Goal: Task Accomplishment & Management: Manage account settings

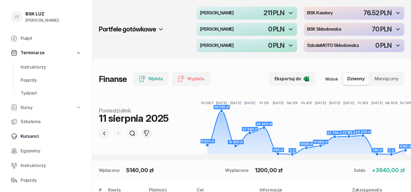
click at [34, 136] on span "Kursanci" at bounding box center [51, 136] width 61 height 7
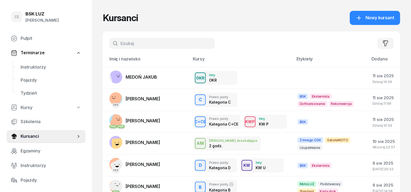
click at [109, 40] on input "text" at bounding box center [162, 43] width 106 height 11
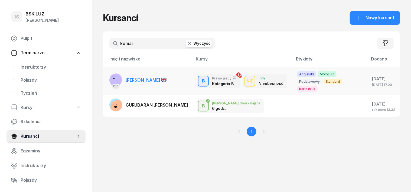
type input "kumar"
click at [107, 77] on rect at bounding box center [115, 79] width 16 height 16
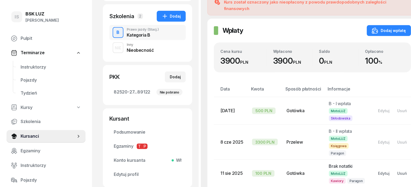
scroll to position [135, 0]
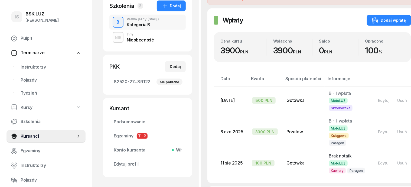
click at [113, 38] on div "NIE" at bounding box center [118, 37] width 11 height 7
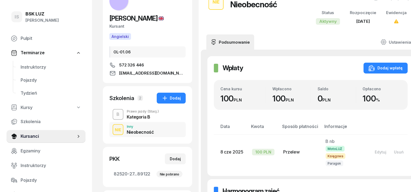
scroll to position [34, 0]
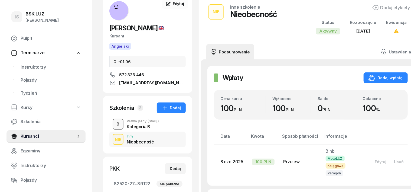
click at [114, 124] on div "B" at bounding box center [117, 123] width 7 height 9
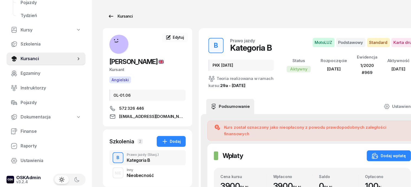
click at [113, 15] on div "Kursanci" at bounding box center [120, 16] width 25 height 6
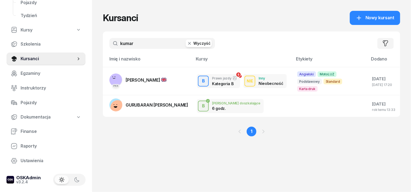
click at [187, 42] on icon "button" at bounding box center [189, 43] width 5 height 5
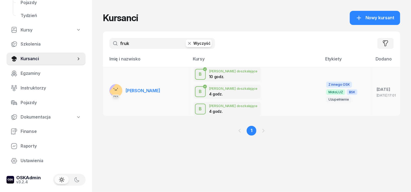
type input "fruk"
click at [109, 82] on rect at bounding box center [118, 91] width 18 height 18
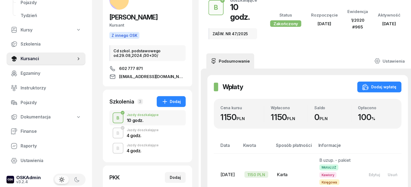
scroll to position [68, 0]
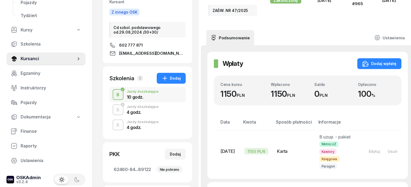
click at [114, 123] on div "B" at bounding box center [117, 124] width 7 height 9
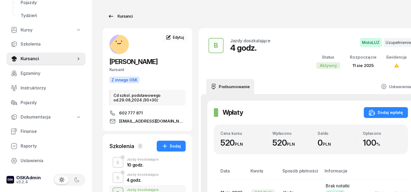
click at [120, 17] on div "Kursanci" at bounding box center [120, 16] width 25 height 6
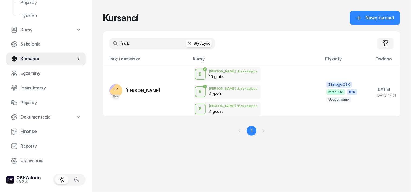
click at [187, 43] on icon "button" at bounding box center [189, 43] width 5 height 5
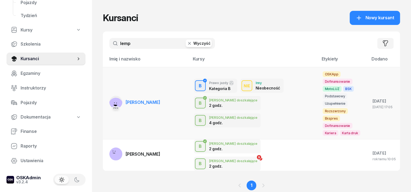
type input "lemp"
click at [106, 95] on rect at bounding box center [115, 104] width 19 height 19
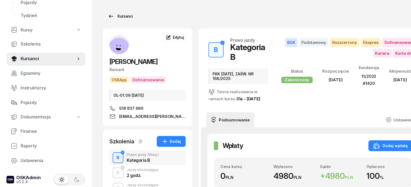
click at [112, 16] on div "Kursanci" at bounding box center [120, 16] width 25 height 6
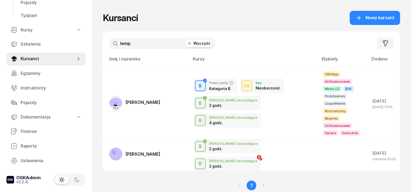
click at [188, 42] on icon "button" at bounding box center [189, 43] width 3 height 3
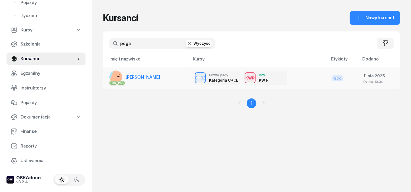
type input "poga"
click at [109, 77] on rect at bounding box center [117, 78] width 17 height 17
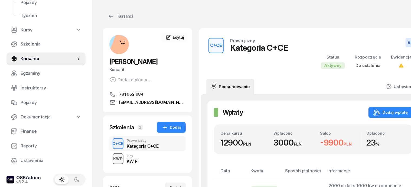
click at [111, 156] on div "KWP" at bounding box center [118, 158] width 14 height 7
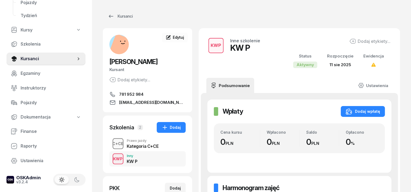
click at [110, 142] on div "C+CE" at bounding box center [117, 143] width 15 height 7
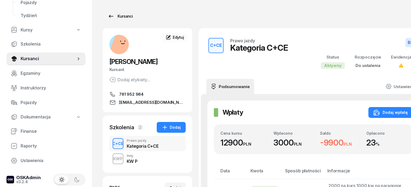
click at [118, 15] on div "Kursanci" at bounding box center [120, 16] width 25 height 6
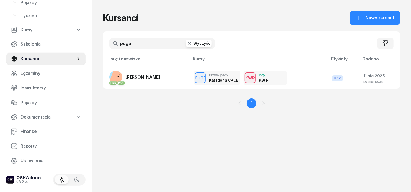
click at [187, 41] on icon "button" at bounding box center [189, 43] width 5 height 5
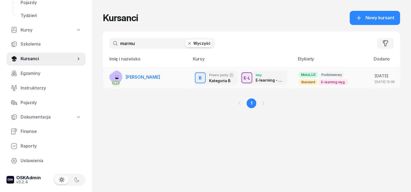
type input "marmu"
click at [108, 75] on rect at bounding box center [118, 78] width 20 height 20
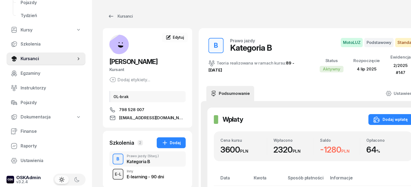
click at [113, 173] on div "E-L" at bounding box center [118, 173] width 11 height 7
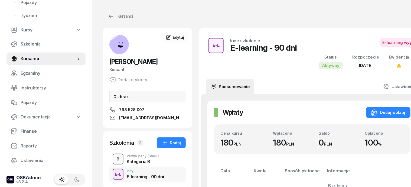
click at [114, 160] on div "B" at bounding box center [117, 158] width 7 height 9
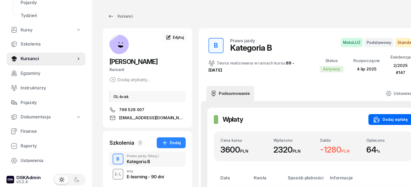
click at [381, 118] on div "Dodaj wpłatę" at bounding box center [390, 119] width 34 height 6
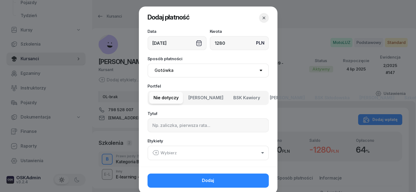
type input "1280"
click at [159, 71] on select "Gotówka Karta Przelew Płatności online BLIK" at bounding box center [207, 70] width 121 height 14
select select "transfer"
click at [147, 63] on select "Gotówka Karta Przelew Płatności online BLIK" at bounding box center [207, 70] width 121 height 14
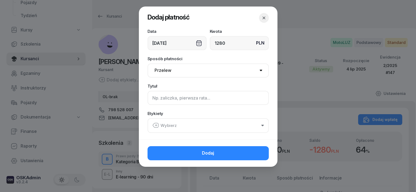
click at [155, 98] on input at bounding box center [207, 98] width 121 height 14
type input "B"
click at [155, 125] on icon "button" at bounding box center [156, 125] width 2 height 0
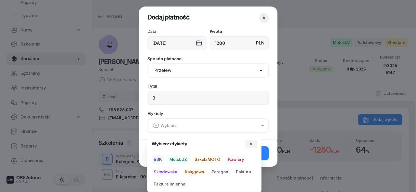
click at [184, 158] on span "MotoLUZ" at bounding box center [178, 158] width 22 height 9
drag, startPoint x: 191, startPoint y: 170, endPoint x: 204, endPoint y: 176, distance: 14.4
click at [193, 173] on span "Księgowa" at bounding box center [195, 171] width 24 height 9
click at [222, 169] on span "Paragon" at bounding box center [219, 171] width 21 height 9
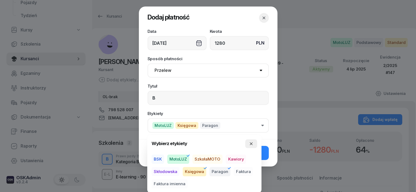
click at [250, 141] on icon "button" at bounding box center [251, 143] width 4 height 4
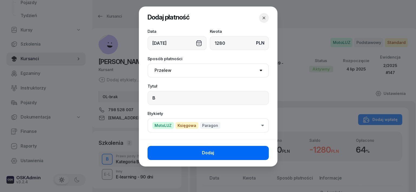
click at [259, 152] on button "Dodaj" at bounding box center [207, 153] width 121 height 14
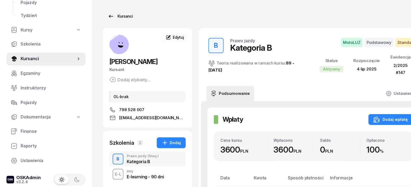
click at [115, 14] on div "Kursanci" at bounding box center [120, 16] width 25 height 6
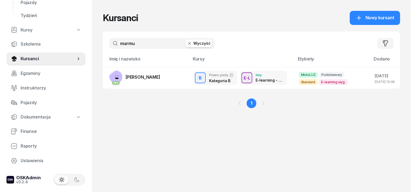
click at [131, 44] on input "marmu" at bounding box center [162, 43] width 106 height 11
type input "m"
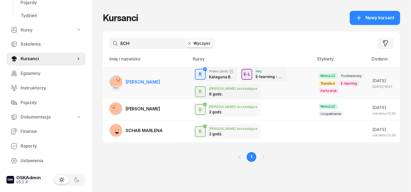
type input "SCH"
click at [108, 78] on rect at bounding box center [117, 83] width 18 height 18
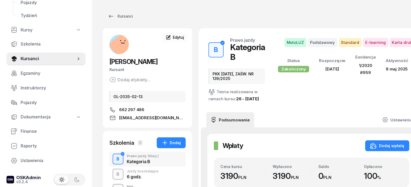
click at [114, 172] on div "B" at bounding box center [117, 173] width 7 height 9
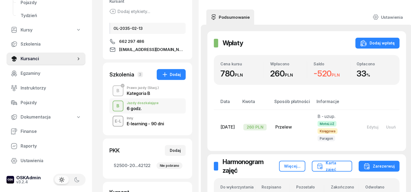
scroll to position [68, 0]
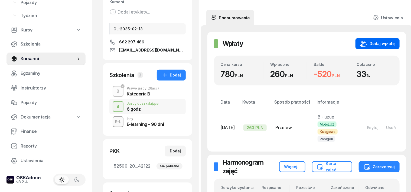
click at [379, 42] on div "Dodaj wpłatę" at bounding box center [377, 43] width 34 height 6
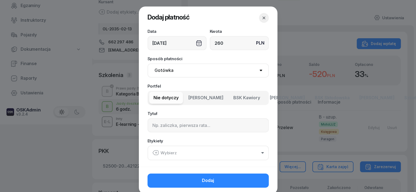
type input "260"
click at [167, 70] on select "Gotówka Karta Przelew Płatności online BLIK" at bounding box center [207, 70] width 121 height 14
select select "transfer"
click at [147, 63] on select "Gotówka Karta Przelew Płatności online BLIK" at bounding box center [207, 70] width 121 height 14
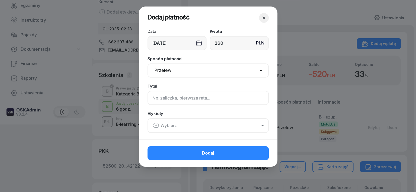
click at [153, 94] on input at bounding box center [207, 98] width 121 height 14
click at [154, 99] on input at bounding box center [207, 98] width 121 height 14
type input "B"
click at [155, 124] on icon "button" at bounding box center [155, 125] width 6 height 6
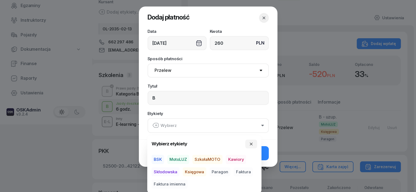
click at [180, 159] on span "MotoLUZ" at bounding box center [178, 158] width 22 height 9
click at [191, 169] on span "Księgowa" at bounding box center [195, 171] width 24 height 9
click at [221, 172] on span "Paragon" at bounding box center [219, 171] width 21 height 9
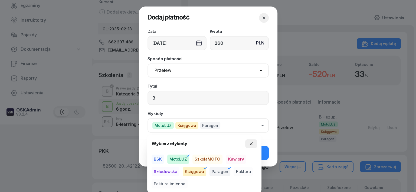
click at [252, 142] on icon "button" at bounding box center [251, 143] width 4 height 4
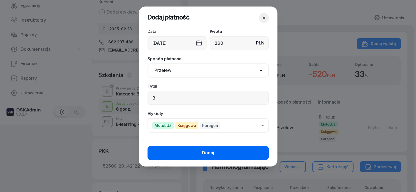
click at [244, 154] on button "Dodaj" at bounding box center [207, 153] width 121 height 14
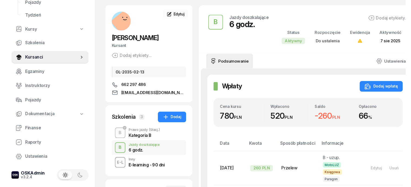
scroll to position [0, 0]
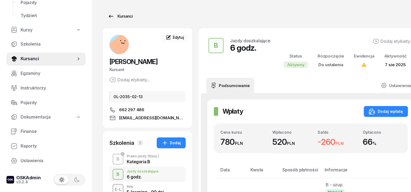
click at [116, 15] on div "Kursanci" at bounding box center [120, 16] width 25 height 6
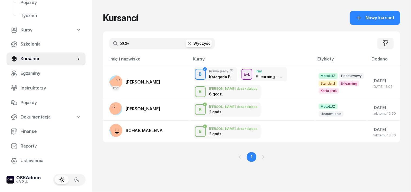
click at [187, 44] on icon "button" at bounding box center [189, 43] width 5 height 5
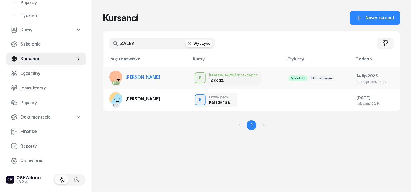
type input "ZALES"
click at [107, 78] on rect at bounding box center [116, 77] width 18 height 18
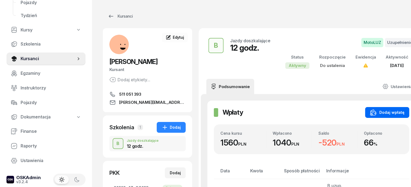
click at [385, 110] on div "Dodaj wpłatę" at bounding box center [387, 112] width 34 height 6
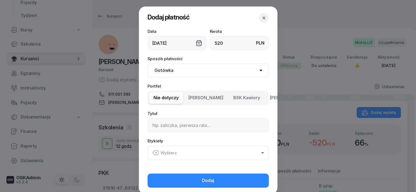
type input "520"
click at [160, 69] on select "Gotówka Karta Przelew Płatności online BLIK" at bounding box center [207, 70] width 121 height 14
select select "transfer"
click at [147, 63] on select "Gotówka Karta Przelew Płatności online BLIK" at bounding box center [207, 70] width 121 height 14
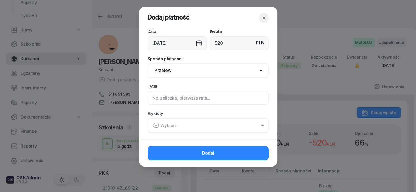
click at [154, 100] on input at bounding box center [207, 98] width 121 height 14
type input "B"
click at [156, 123] on icon "button" at bounding box center [155, 125] width 6 height 6
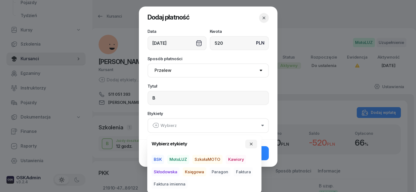
drag, startPoint x: 182, startPoint y: 156, endPoint x: 180, endPoint y: 162, distance: 6.2
click at [181, 158] on span "MotoLUZ" at bounding box center [178, 158] width 22 height 9
drag, startPoint x: 192, startPoint y: 170, endPoint x: 203, endPoint y: 175, distance: 11.2
click at [193, 171] on span "Księgowa" at bounding box center [195, 171] width 24 height 9
drag, startPoint x: 223, startPoint y: 171, endPoint x: 230, endPoint y: 171, distance: 7.3
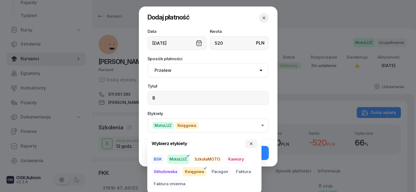
click at [223, 172] on span "Paragon" at bounding box center [219, 171] width 21 height 9
click at [251, 144] on icon "button" at bounding box center [251, 143] width 4 height 4
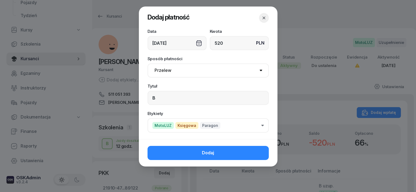
click at [256, 150] on button "Dodaj" at bounding box center [207, 153] width 121 height 14
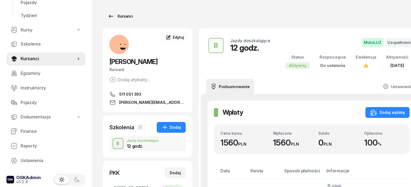
click at [116, 16] on div "Kursanci" at bounding box center [120, 16] width 25 height 6
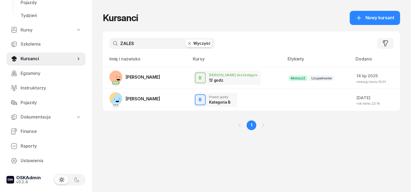
click at [187, 42] on icon "button" at bounding box center [189, 43] width 5 height 5
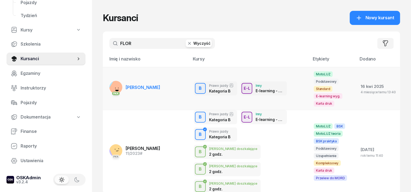
type input "FLOR"
click at [108, 81] on rect at bounding box center [117, 87] width 19 height 19
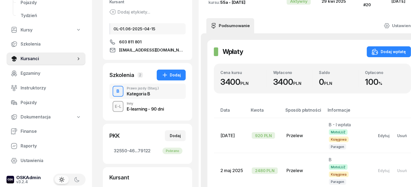
scroll to position [34, 0]
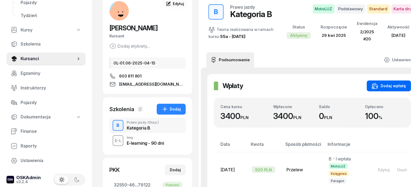
click at [385, 83] on div "Dodaj wpłatę" at bounding box center [388, 86] width 34 height 6
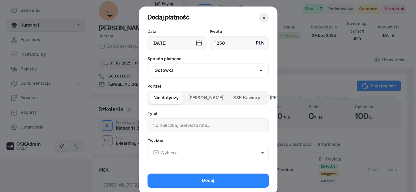
type input "1250"
click at [161, 70] on select "Gotówka Karta Przelew Płatności online BLIK" at bounding box center [207, 70] width 121 height 14
select select "transfer"
click at [147, 63] on select "Gotówka Karta Przelew Płatności online BLIK" at bounding box center [207, 70] width 121 height 14
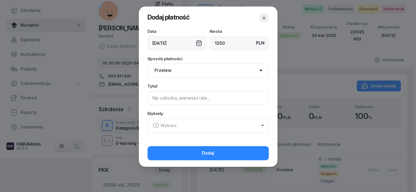
click at [150, 98] on input at bounding box center [207, 98] width 121 height 14
type input "B"
click at [157, 122] on icon "button" at bounding box center [155, 125] width 6 height 6
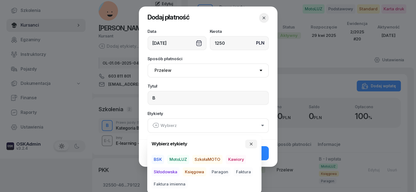
click at [182, 157] on span "MotoLUZ" at bounding box center [178, 158] width 22 height 9
drag, startPoint x: 190, startPoint y: 170, endPoint x: 200, endPoint y: 176, distance: 10.5
click at [191, 171] on span "Księgowa" at bounding box center [195, 171] width 24 height 9
drag, startPoint x: 221, startPoint y: 170, endPoint x: 225, endPoint y: 169, distance: 3.7
click at [221, 171] on span "Paragon" at bounding box center [219, 171] width 21 height 9
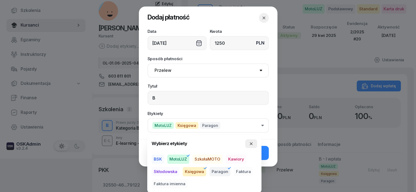
click at [250, 141] on icon "button" at bounding box center [251, 143] width 4 height 4
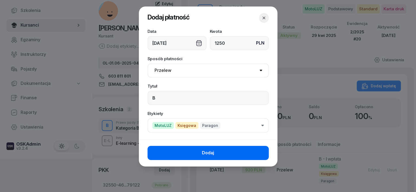
click at [261, 153] on button "Dodaj" at bounding box center [207, 153] width 121 height 14
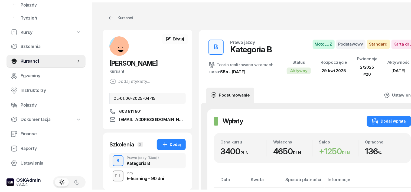
scroll to position [0, 0]
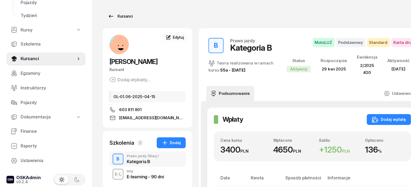
click at [118, 14] on div "Kursanci" at bounding box center [120, 16] width 25 height 6
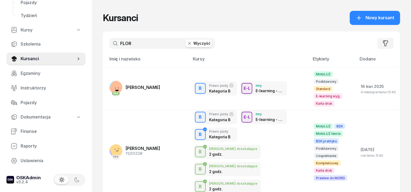
click at [187, 42] on icon "button" at bounding box center [189, 43] width 5 height 5
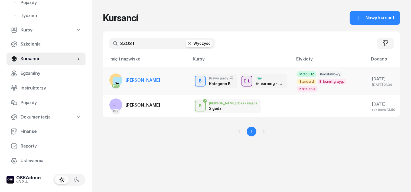
type input "SZOST"
click at [113, 76] on rect at bounding box center [121, 84] width 16 height 16
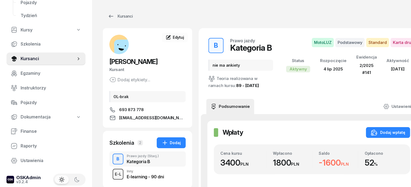
click at [113, 174] on div "E-L" at bounding box center [118, 173] width 11 height 7
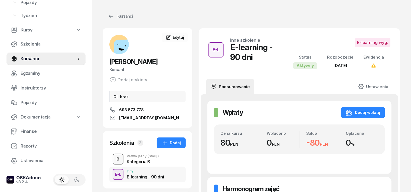
click at [114, 159] on div "B" at bounding box center [117, 158] width 7 height 9
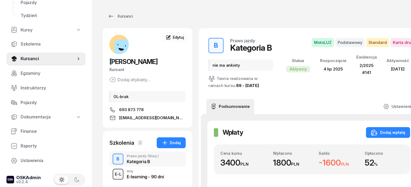
click at [113, 173] on div "E-L" at bounding box center [118, 173] width 11 height 7
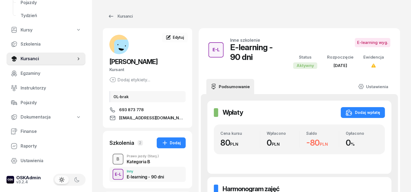
click at [114, 159] on div "B" at bounding box center [117, 158] width 7 height 9
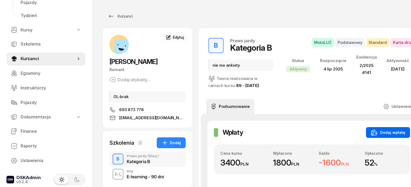
click at [386, 131] on div "Dodaj wpłatę" at bounding box center [388, 132] width 34 height 6
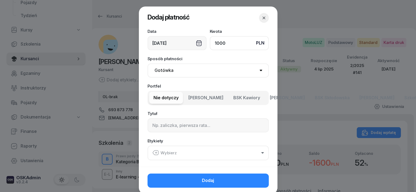
type input "1000"
click at [164, 71] on select "Gotówka Karta Przelew Płatności online BLIK" at bounding box center [207, 70] width 121 height 14
select select "transfer"
click at [147, 63] on select "Gotówka Karta Przelew Płatności online BLIK" at bounding box center [207, 70] width 121 height 14
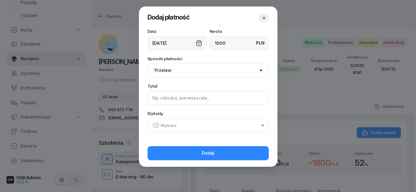
click at [153, 96] on input at bounding box center [207, 98] width 121 height 14
type input "B"
click at [156, 125] on icon "button" at bounding box center [156, 125] width 0 height 2
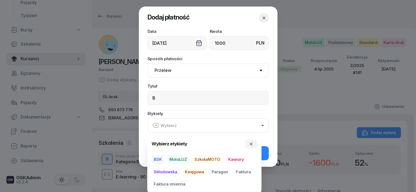
click at [178, 155] on span "MotoLUZ" at bounding box center [178, 158] width 22 height 9
drag, startPoint x: 195, startPoint y: 170, endPoint x: 202, endPoint y: 175, distance: 8.7
click at [197, 172] on span "Księgowa" at bounding box center [195, 171] width 24 height 9
drag, startPoint x: 221, startPoint y: 170, endPoint x: 225, endPoint y: 171, distance: 3.9
click at [221, 170] on span "Paragon" at bounding box center [219, 171] width 21 height 9
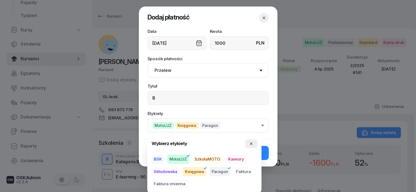
click at [252, 142] on icon "button" at bounding box center [251, 143] width 4 height 4
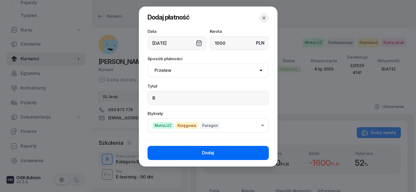
click at [258, 152] on button "Dodaj" at bounding box center [207, 153] width 121 height 14
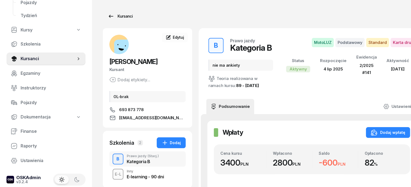
click at [116, 17] on div "Kursanci" at bounding box center [120, 16] width 25 height 6
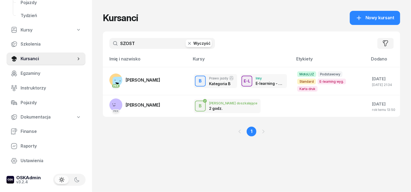
click at [187, 41] on icon "button" at bounding box center [189, 43] width 5 height 5
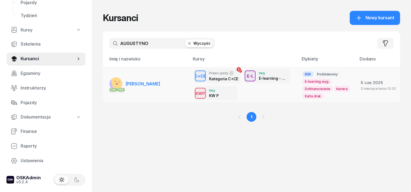
type input "AUGUSTYNO"
click at [110, 81] on rect at bounding box center [119, 80] width 19 height 19
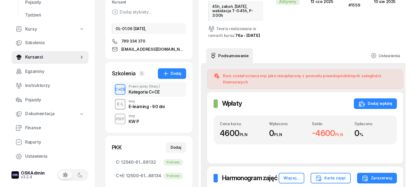
scroll to position [68, 0]
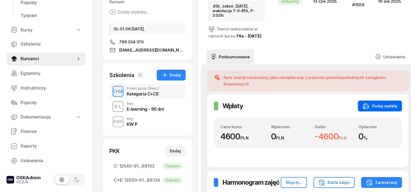
click at [376, 103] on div "Dodaj wpłatę" at bounding box center [380, 106] width 34 height 6
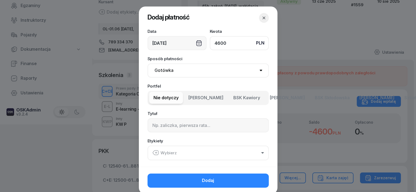
type input "4600"
click at [161, 70] on select "Gotówka Karta Przelew Płatności online BLIK" at bounding box center [207, 70] width 121 height 14
select select "transfer"
click at [147, 63] on select "Gotówka Karta Przelew Płatności online BLIK" at bounding box center [207, 70] width 121 height 14
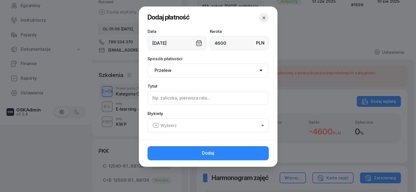
click at [153, 96] on input at bounding box center [207, 98] width 121 height 14
type input "CCE - dopłata Z/9/08/2025"
click at [155, 125] on icon "button" at bounding box center [155, 125] width 6 height 6
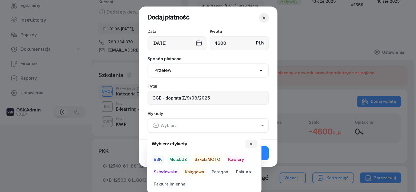
click at [159, 160] on span "BSK" at bounding box center [158, 158] width 12 height 9
drag, startPoint x: 196, startPoint y: 170, endPoint x: 188, endPoint y: 179, distance: 11.7
click at [196, 173] on span "Księgowa" at bounding box center [195, 171] width 24 height 9
click at [177, 183] on span "Faktura imienna" at bounding box center [170, 183] width 36 height 9
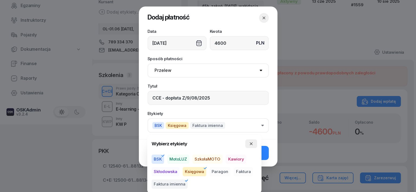
drag, startPoint x: 252, startPoint y: 141, endPoint x: 252, endPoint y: 144, distance: 3.0
click at [252, 141] on button "button" at bounding box center [251, 143] width 12 height 9
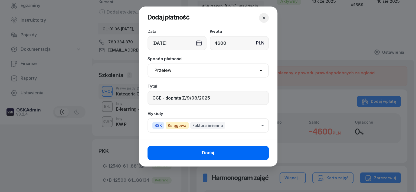
click at [257, 147] on button "Dodaj" at bounding box center [207, 153] width 121 height 14
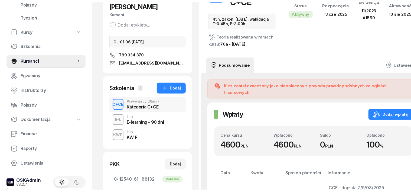
scroll to position [0, 0]
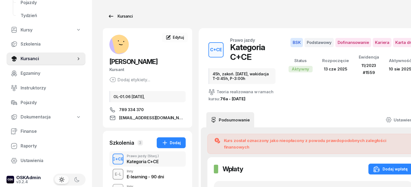
click at [113, 17] on div "Kursanci" at bounding box center [120, 16] width 25 height 6
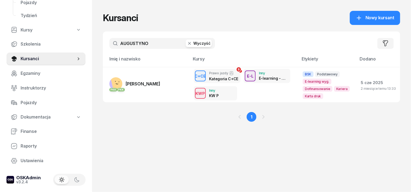
click at [188, 43] on icon "button" at bounding box center [189, 43] width 3 height 3
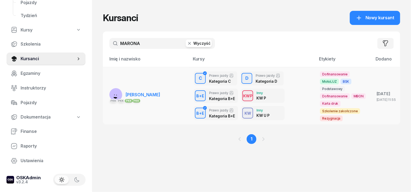
type input "MARONA"
click at [106, 95] on rect at bounding box center [114, 95] width 17 height 17
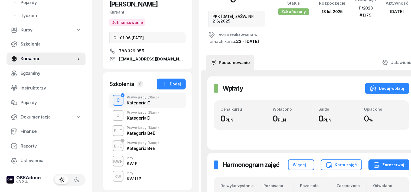
scroll to position [68, 0]
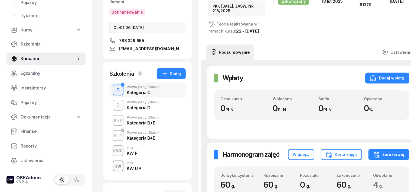
click at [113, 162] on div "KW" at bounding box center [118, 165] width 11 height 7
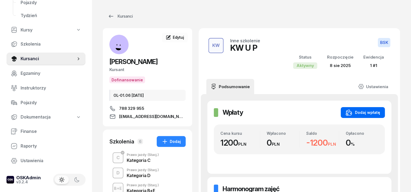
click at [380, 110] on div "Dodaj wpłatę" at bounding box center [363, 112] width 34 height 6
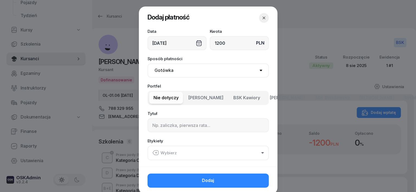
type input "1200"
click at [157, 69] on select "Gotówka Karta Przelew Płatności online BLIK" at bounding box center [207, 70] width 121 height 14
select select "transfer"
click at [147, 63] on select "Gotówka Karta Przelew Płatności online BLIK" at bounding box center [207, 70] width 121 height 14
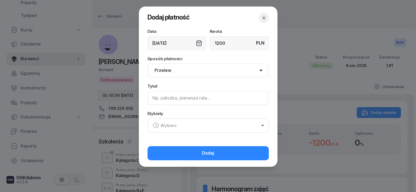
click at [153, 97] on input at bounding box center [207, 98] width 121 height 14
type input "KW U"
click at [154, 124] on icon "button" at bounding box center [155, 125] width 6 height 6
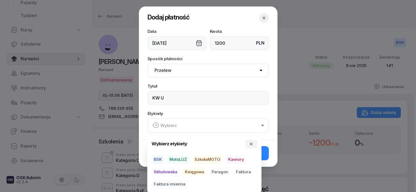
click at [158, 157] on span "BSK" at bounding box center [158, 158] width 12 height 9
click at [196, 171] on span "Księgowa" at bounding box center [195, 171] width 24 height 9
click at [244, 169] on span "Faktura" at bounding box center [242, 171] width 19 height 9
click at [250, 143] on icon "button" at bounding box center [251, 143] width 4 height 4
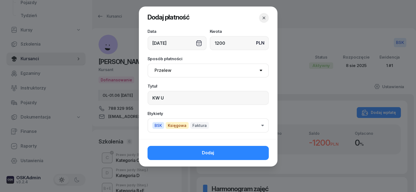
click at [232, 152] on button "Dodaj" at bounding box center [207, 153] width 121 height 14
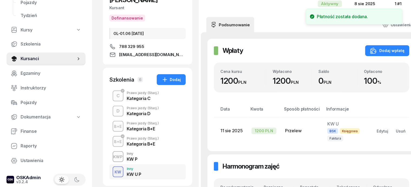
scroll to position [68, 0]
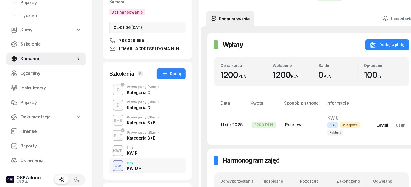
click at [376, 123] on div "Edytuj" at bounding box center [382, 125] width 12 height 5
select select "transfer"
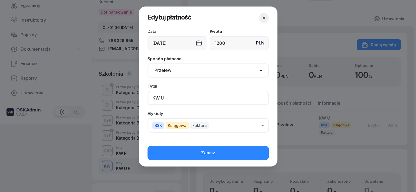
click at [179, 98] on input "KW U" at bounding box center [207, 98] width 121 height 14
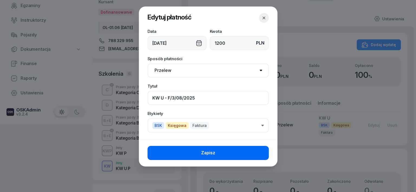
type input "KW U - F/3/08/2025"
click at [241, 156] on button "Zapisz" at bounding box center [207, 153] width 121 height 14
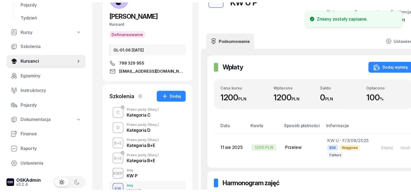
scroll to position [0, 0]
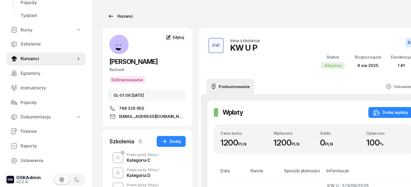
click at [113, 18] on div "Kursanci" at bounding box center [120, 16] width 25 height 6
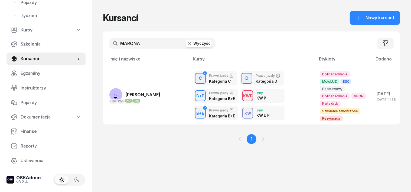
click at [187, 42] on icon "button" at bounding box center [189, 43] width 5 height 5
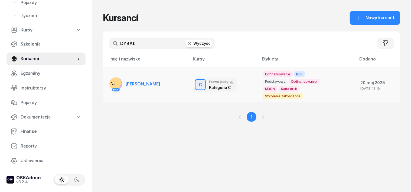
type input "DYBAŁ"
click at [108, 84] on rect at bounding box center [114, 83] width 20 height 20
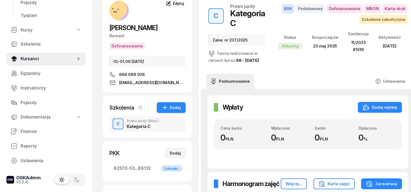
scroll to position [34, 0]
click at [166, 106] on div "Dodaj" at bounding box center [171, 107] width 19 height 6
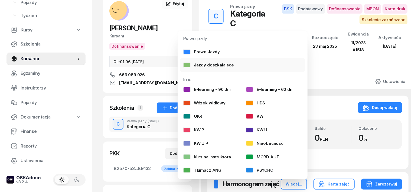
click at [185, 64] on div at bounding box center [187, 64] width 8 height 5
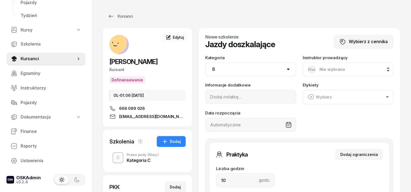
click at [287, 68] on select "AM A1 A2 A B1 B B+E C1 C1+E C C+E D1 D1+E D D+E T Tram C+CE C+D" at bounding box center [250, 69] width 91 height 14
select select "C"
click at [205, 62] on select "AM A1 A2 A B1 B B+E C1 C1+E C C+E D1 D1+E D D+E T Tram C+CE C+D" at bounding box center [250, 69] width 91 height 14
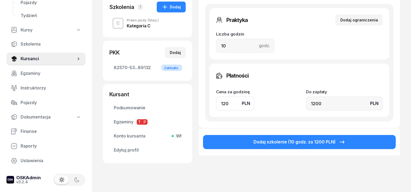
scroll to position [135, 0]
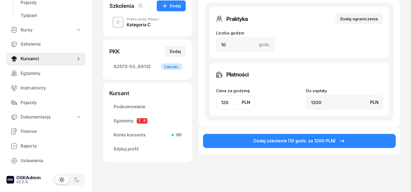
click at [221, 103] on input "120" at bounding box center [235, 102] width 38 height 14
click at [216, 40] on input "10" at bounding box center [245, 45] width 58 height 14
type input "1"
type input "120"
type input "2"
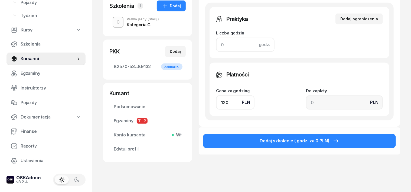
type input "240"
type input "2"
click at [216, 98] on input "120" at bounding box center [235, 102] width 38 height 14
type input "10"
type input "20"
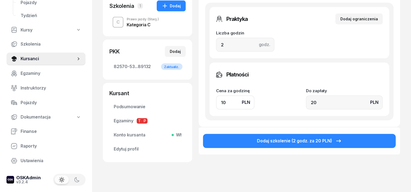
type input "180"
type input "360"
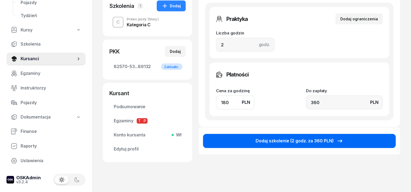
type input "180"
click at [379, 140] on button "Dodaj szkolenie (2 godz. za 360 PLN)" at bounding box center [299, 141] width 193 height 14
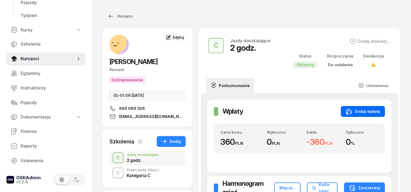
click at [377, 108] on div "Dodaj wpłatę" at bounding box center [363, 111] width 34 height 6
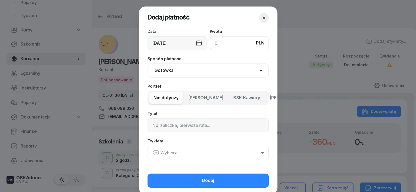
click at [218, 41] on input at bounding box center [239, 43] width 59 height 14
type input "360"
click at [158, 72] on select "Gotówka Karta Przelew Płatności online BLIK" at bounding box center [207, 70] width 121 height 14
select select "transfer"
click at [147, 63] on select "Gotówka Karta Przelew Płatności online BLIK" at bounding box center [207, 70] width 121 height 14
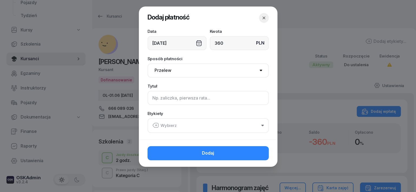
click at [151, 95] on input at bounding box center [207, 98] width 121 height 14
type input "C - 2 godz."
click at [154, 124] on icon "button" at bounding box center [155, 125] width 6 height 6
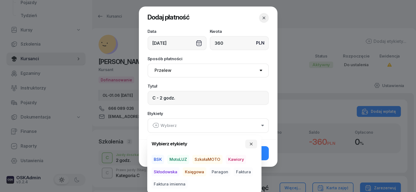
click at [161, 157] on span "BSK" at bounding box center [158, 158] width 12 height 9
drag, startPoint x: 193, startPoint y: 171, endPoint x: 219, endPoint y: 175, distance: 25.9
click at [194, 172] on span "Księgowa" at bounding box center [195, 171] width 24 height 9
drag, startPoint x: 221, startPoint y: 171, endPoint x: 245, endPoint y: 161, distance: 25.6
click at [221, 171] on span "Paragon" at bounding box center [219, 171] width 21 height 9
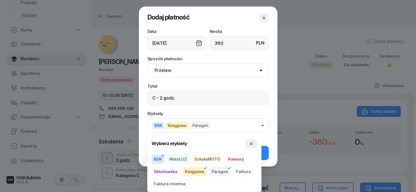
drag, startPoint x: 251, startPoint y: 143, endPoint x: 257, endPoint y: 150, distance: 9.8
click at [251, 143] on icon "button" at bounding box center [251, 143] width 4 height 4
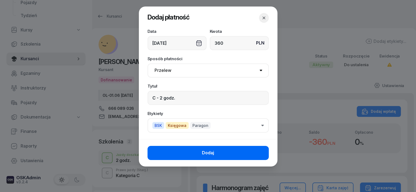
click at [263, 153] on button "Dodaj" at bounding box center [207, 153] width 121 height 14
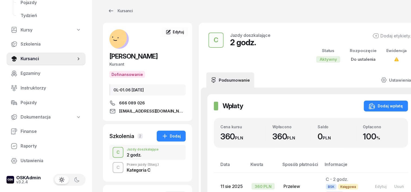
scroll to position [34, 0]
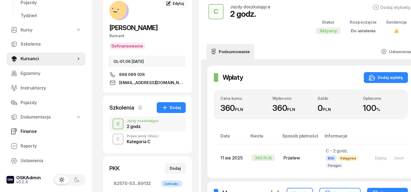
click at [24, 132] on span "Finanse" at bounding box center [51, 131] width 61 height 7
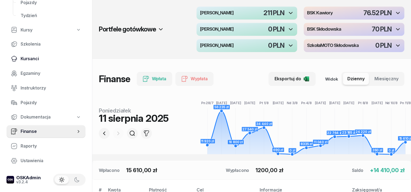
click at [29, 59] on span "Kursanci" at bounding box center [51, 58] width 61 height 7
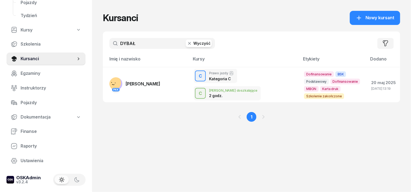
click at [187, 45] on icon "button" at bounding box center [189, 43] width 5 height 5
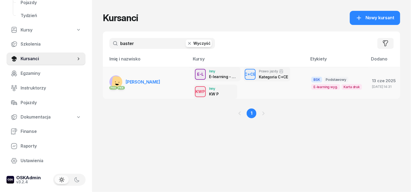
type input "baster"
click at [109, 78] on rect at bounding box center [115, 81] width 13 height 13
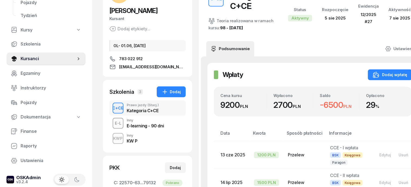
scroll to position [68, 0]
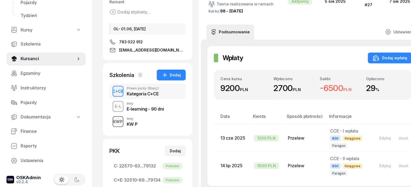
click at [111, 121] on div "KWP" at bounding box center [118, 121] width 14 height 7
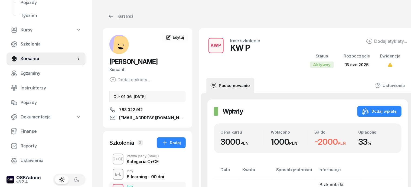
scroll to position [34, 0]
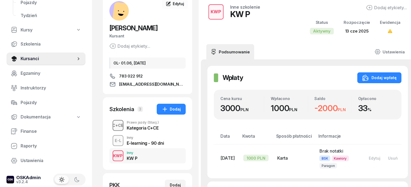
click at [110, 127] on div "C+CE" at bounding box center [117, 125] width 15 height 7
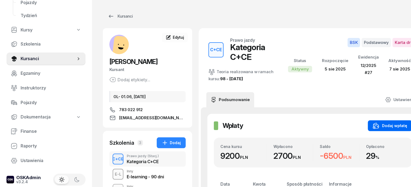
click at [376, 124] on div "Dodaj wpłatę" at bounding box center [390, 125] width 34 height 6
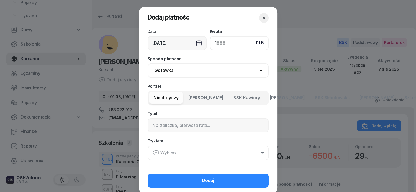
type input "1000"
click at [167, 72] on select "Gotówka Karta Przelew Płatności online BLIK" at bounding box center [207, 70] width 121 height 14
select select "transfer"
click at [147, 63] on select "Gotówka Karta Przelew Płatności online BLIK" at bounding box center [207, 70] width 121 height 14
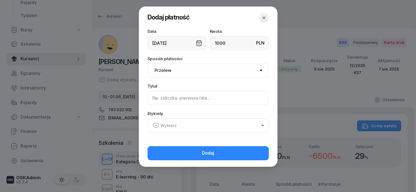
click at [154, 97] on input at bounding box center [207, 98] width 121 height 14
type input "CCE"
click at [155, 125] on icon "button" at bounding box center [155, 125] width 6 height 6
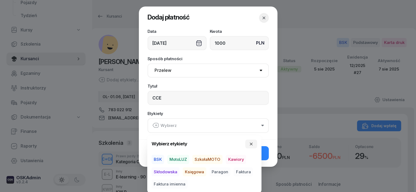
drag, startPoint x: 157, startPoint y: 155, endPoint x: 175, endPoint y: 171, distance: 24.0
click at [158, 157] on span "BSK" at bounding box center [158, 158] width 12 height 9
click at [198, 172] on span "Księgowa" at bounding box center [195, 171] width 24 height 9
click at [223, 172] on span "Paragon" at bounding box center [219, 171] width 21 height 9
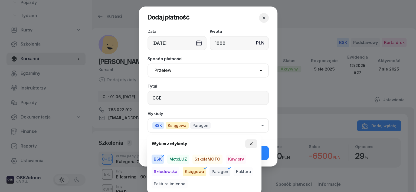
click at [251, 142] on icon "button" at bounding box center [251, 143] width 4 height 4
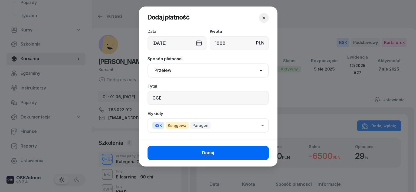
click at [229, 151] on button "Dodaj" at bounding box center [207, 153] width 121 height 14
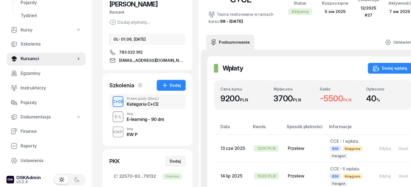
scroll to position [101, 0]
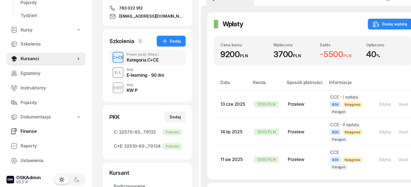
click at [34, 132] on span "Finanse" at bounding box center [51, 131] width 61 height 7
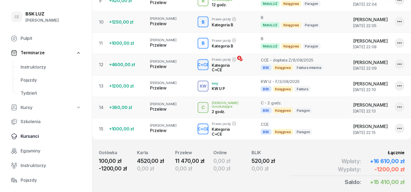
click at [34, 136] on span "Kursanci" at bounding box center [51, 136] width 61 height 7
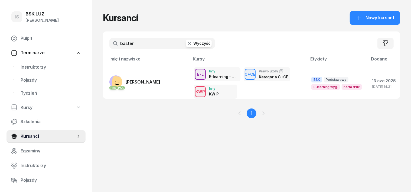
click at [187, 44] on icon "button" at bounding box center [189, 43] width 5 height 5
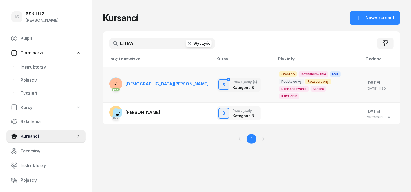
type input "LITEW"
click at [106, 83] on rect at bounding box center [115, 84] width 19 height 19
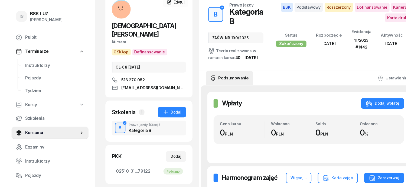
scroll to position [68, 0]
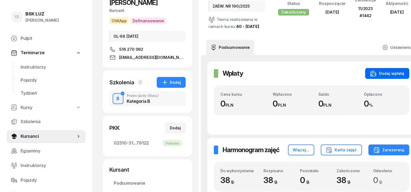
click at [388, 77] on div "Dodaj wpłatę" at bounding box center [387, 73] width 34 height 6
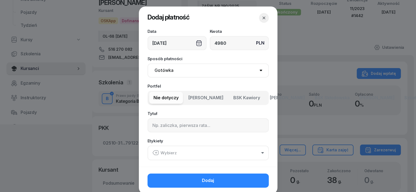
type input "4980"
click at [157, 67] on select "Gotówka Karta Przelew Płatności online BLIK" at bounding box center [207, 70] width 121 height 14
select select "transfer"
click at [147, 63] on select "Gotówka Karta Przelew Płatności online BLIK" at bounding box center [207, 70] width 121 height 14
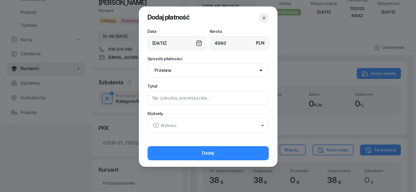
click at [154, 100] on input at bounding box center [207, 98] width 121 height 14
type input "B - PLUXEE F/18/07/2025 S"
click at [154, 123] on icon "button" at bounding box center [155, 125] width 6 height 6
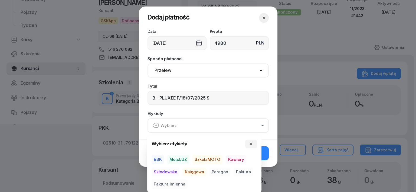
click at [159, 160] on span "BSK" at bounding box center [158, 158] width 12 height 9
click at [198, 171] on span "Księgowa" at bounding box center [195, 171] width 24 height 9
click at [247, 171] on span "Faktura" at bounding box center [242, 171] width 19 height 9
click at [252, 141] on button "button" at bounding box center [251, 143] width 12 height 9
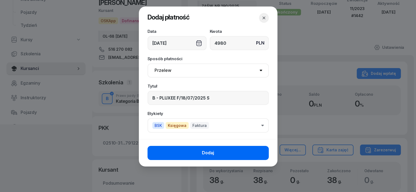
click at [210, 152] on span "Dodaj" at bounding box center [208, 152] width 12 height 7
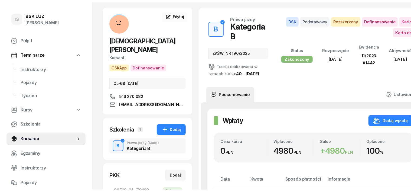
scroll to position [0, 0]
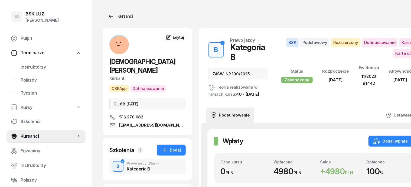
click at [112, 17] on div "Kursanci" at bounding box center [120, 16] width 25 height 6
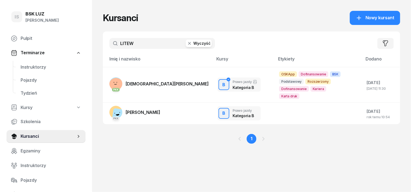
click at [186, 43] on button "Wyczyść" at bounding box center [199, 44] width 26 height 8
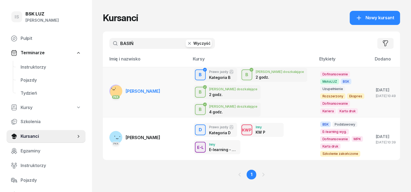
type input "BASIŃ"
click at [109, 93] on div "PKK" at bounding box center [115, 96] width 13 height 7
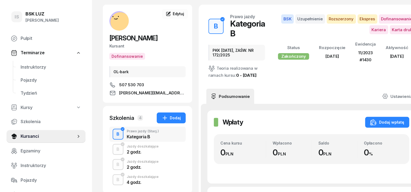
scroll to position [34, 0]
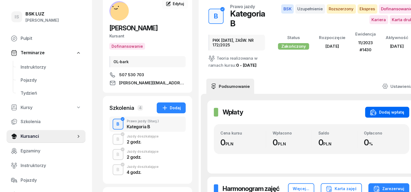
click at [380, 110] on div "Dodaj wpłatę" at bounding box center [387, 112] width 34 height 6
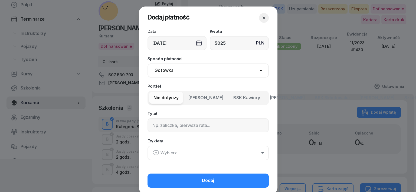
type input "5025"
click at [161, 70] on select "Gotówka Karta Przelew Płatności online BLIK" at bounding box center [207, 70] width 121 height 14
select select "transfer"
click at [147, 63] on select "Gotówka Karta Przelew Płatności online BLIK" at bounding box center [207, 70] width 121 height 14
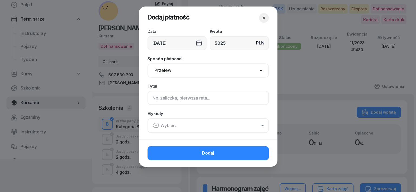
click at [152, 101] on input at bounding box center [207, 98] width 121 height 14
type input "B - PLUXEE F/19/07/2025 S"
click at [154, 123] on icon "button" at bounding box center [155, 125] width 6 height 6
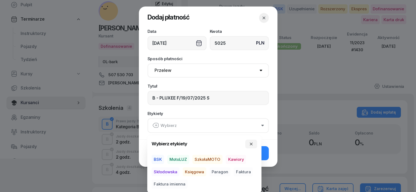
click at [160, 160] on span "BSK" at bounding box center [158, 158] width 12 height 9
click at [188, 171] on span "Księgowa" at bounding box center [195, 171] width 24 height 9
click at [244, 170] on span "Faktura" at bounding box center [242, 171] width 19 height 9
click at [252, 143] on icon "button" at bounding box center [251, 143] width 4 height 4
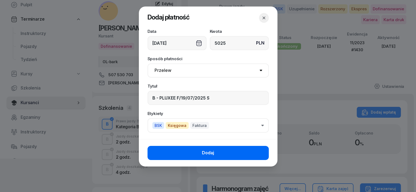
click at [259, 157] on button "Dodaj" at bounding box center [207, 153] width 121 height 14
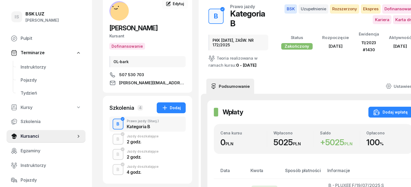
click at [390, 83] on icon at bounding box center [389, 86] width 6 height 6
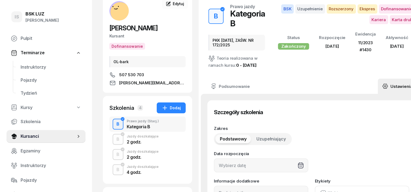
type input "15/03/2025"
type input "PKK 11.03.2025, ZAŚW. NR 172/2025"
type input "40"
type input "92380"
type input "13268"
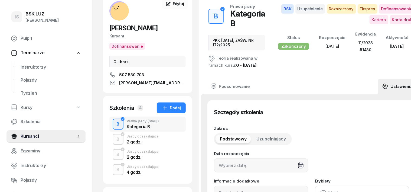
type input "42613"
type input "89122"
type input "11/2023"
type input "1430"
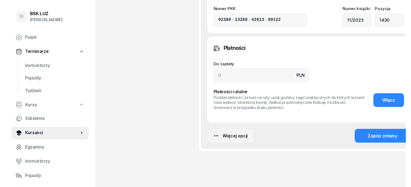
scroll to position [473, 0]
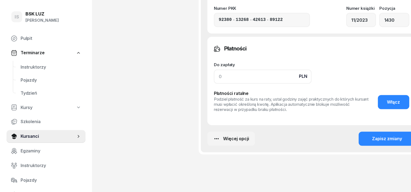
click at [214, 77] on input at bounding box center [263, 77] width 98 height 14
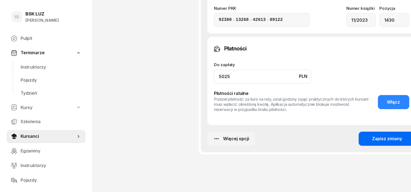
type input "5025"
click at [378, 136] on div "Zapisz zmiany" at bounding box center [387, 138] width 30 height 7
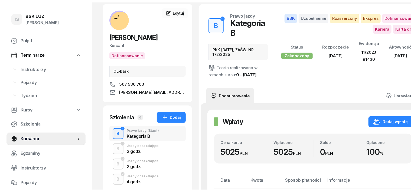
scroll to position [0, 0]
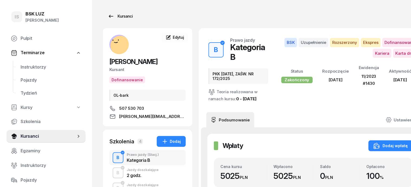
click at [118, 16] on div "Kursanci" at bounding box center [120, 16] width 25 height 6
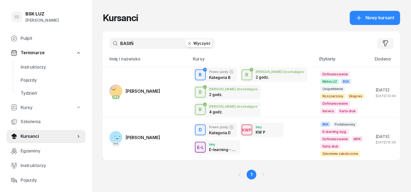
click at [187, 45] on icon "button" at bounding box center [189, 43] width 5 height 5
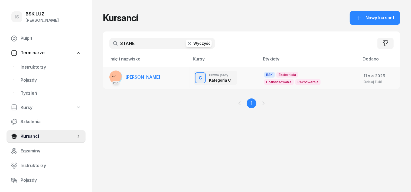
type input "STANE"
click at [106, 75] on rect at bounding box center [115, 76] width 18 height 18
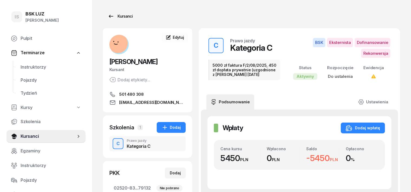
click at [113, 16] on div "Kursanci" at bounding box center [120, 16] width 25 height 6
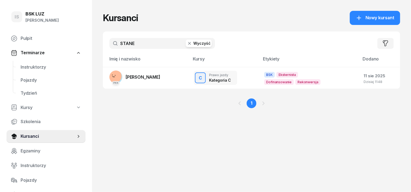
click at [187, 42] on icon "button" at bounding box center [189, 43] width 5 height 5
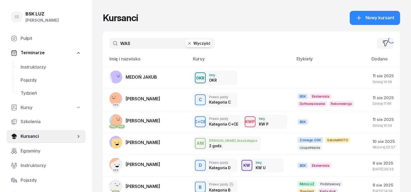
type input "WASZ"
click at [114, 46] on input "text" at bounding box center [162, 43] width 106 height 11
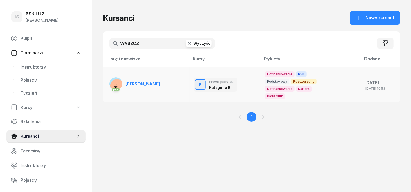
type input "WASZCZ"
click at [109, 85] on div "PKK" at bounding box center [115, 88] width 13 height 7
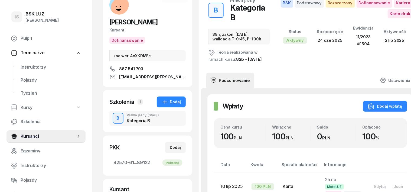
scroll to position [34, 0]
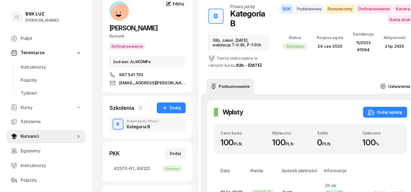
click at [380, 83] on icon at bounding box center [383, 86] width 6 height 6
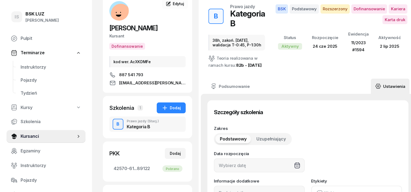
type input "[DATE]"
type input "38h, zakoń. [DATE], walidacja T-0:45, P-1:30h"
type input "38"
type input "11/2023"
type input "1594"
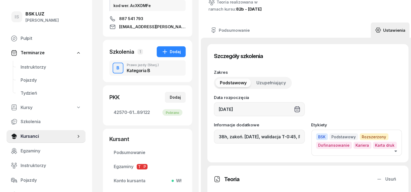
scroll to position [101, 0]
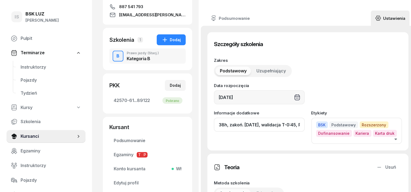
click at [291, 117] on input "38h, zakoń. [DATE], walidacja T-0:45, P-1:30h" at bounding box center [259, 124] width 91 height 14
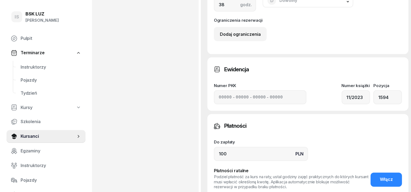
scroll to position [439, 0]
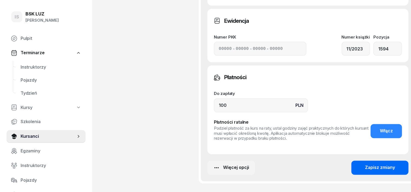
type input "38h, zakoń. [DATE], walidacja T-0:45,ZASW. NR 264/2025 P-1:30h"
click at [377, 164] on div "Zapisz zmiany" at bounding box center [380, 167] width 30 height 7
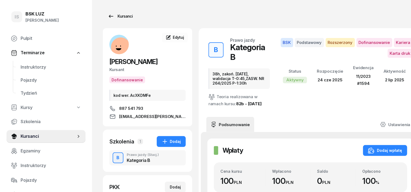
click at [116, 16] on div "Kursanci" at bounding box center [120, 16] width 25 height 6
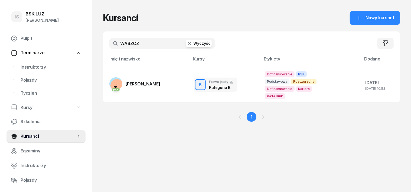
click at [188, 43] on icon "button" at bounding box center [189, 43] width 3 height 3
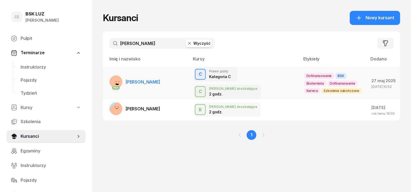
type input "[PERSON_NAME]"
click at [109, 75] on div "PKK" at bounding box center [115, 81] width 13 height 13
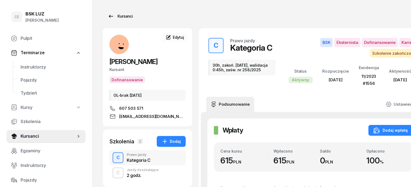
click at [115, 16] on div "Kursanci" at bounding box center [120, 16] width 25 height 6
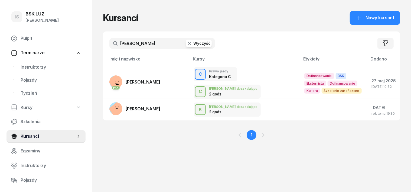
click at [187, 42] on icon "button" at bounding box center [189, 43] width 5 height 5
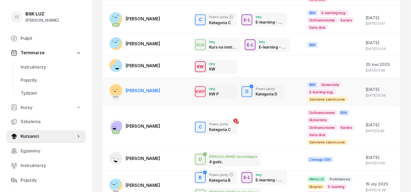
scroll to position [135, 0]
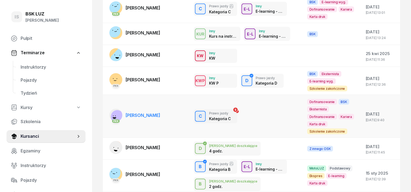
type input "[PERSON_NAME]"
click at [108, 107] on rect at bounding box center [117, 116] width 18 height 18
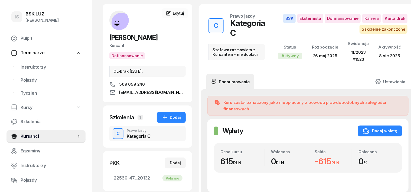
scroll to position [34, 0]
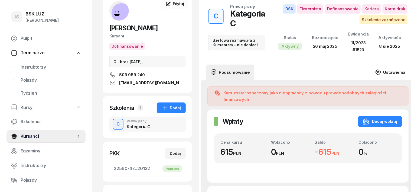
click at [375, 69] on icon at bounding box center [378, 72] width 6 height 6
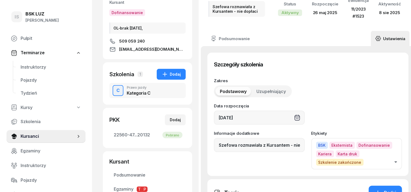
scroll to position [68, 0]
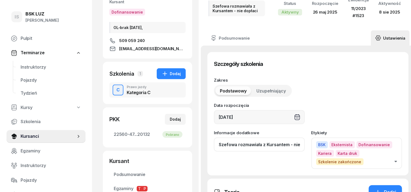
click at [293, 140] on input "Szefowa rozmawiała z Kursantem - nie dopłaci" at bounding box center [259, 144] width 91 height 14
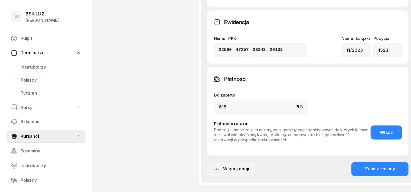
scroll to position [406, 0]
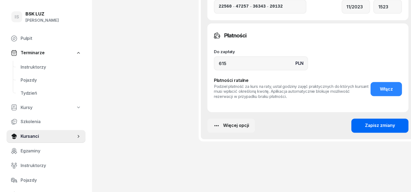
type input "Szefowa rozmawiała z Kursantem - nie do ZASW. NR 265/25płaci"
click at [365, 123] on div "Zapisz zmiany" at bounding box center [380, 125] width 30 height 7
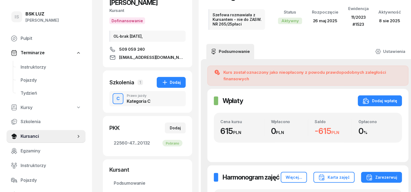
scroll to position [68, 0]
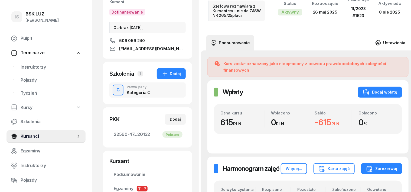
click at [375, 40] on icon at bounding box center [378, 43] width 6 height 6
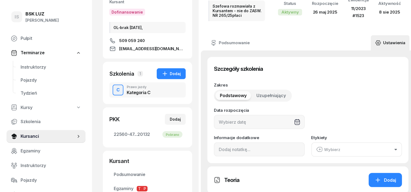
type input "[DATE]"
type input "Szefowa rozmawiała z Kursantem - nie do ZASW. NR 265/25płaci"
type input "22560"
type input "47257"
type input "36343"
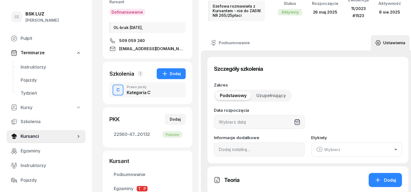
type input "20132"
type input "11/2023"
type input "1523"
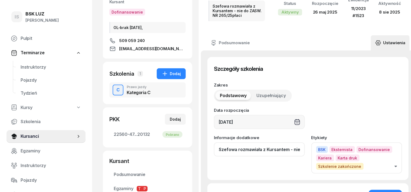
click at [292, 143] on input "Szefowa rozmawiała z Kursantem - nie do ZASW. NR 265/25płaci" at bounding box center [259, 149] width 91 height 14
click at [294, 142] on input "Szefowa rozmawiała z Kursantem - nie do ZASW. NR 265/25płaci" at bounding box center [259, 149] width 91 height 14
click at [292, 142] on input "Szefowa rozmawiała z Kursantem - nie do ZASW. NR 265/25płaci" at bounding box center [259, 149] width 91 height 14
click at [264, 142] on input "Szefowa rozmawiała z Kursantem - nie d o ZASW. NR 265/25płaci" at bounding box center [259, 149] width 91 height 14
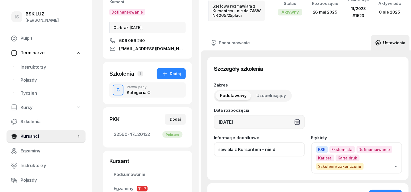
click at [263, 142] on input "Szefowa rozmawiała z Kursantem - nie d o ZASW. NR 265/25płaci" at bounding box center [259, 149] width 91 height 14
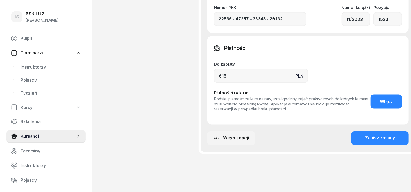
scroll to position [406, 0]
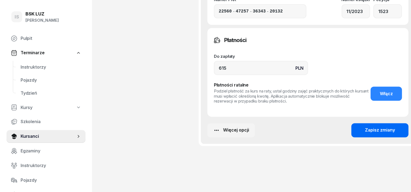
type input "Szefowa rozmawiała z Kursantem - nie dopłaci [DOMAIN_NAME] 265/25 o ZASW. NR 26…"
click at [365, 127] on div "Zapisz zmiany" at bounding box center [380, 130] width 30 height 7
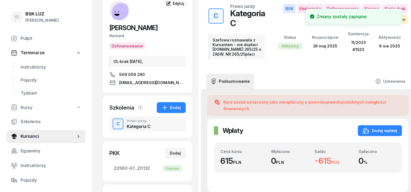
scroll to position [34, 0]
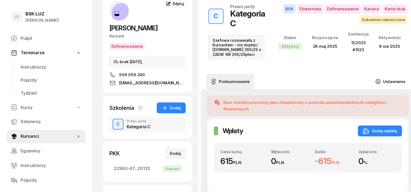
click at [375, 78] on icon at bounding box center [378, 81] width 6 height 6
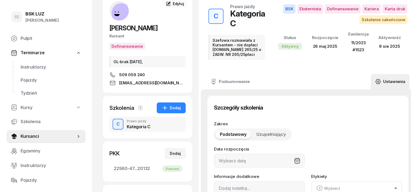
type input "[DATE]"
type input "Szefowa rozmawiała z Kursantem - nie dopłaci [DOMAIN_NAME] 265/25 o ZASW. NR 26…"
type input "22560"
type input "47257"
type input "36343"
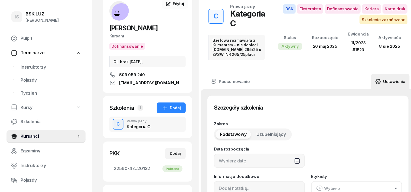
type input "20132"
type input "11/2023"
type input "1523"
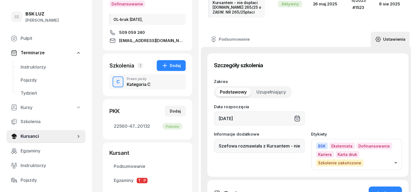
scroll to position [101, 0]
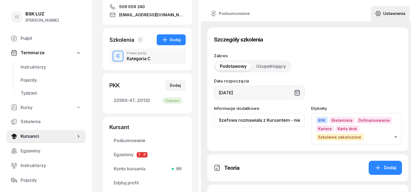
click at [294, 113] on input "Szefowa rozmawiała z Kursantem - nie dopłaci [DOMAIN_NAME] 265/25 o ZASW. NR 26…" at bounding box center [259, 120] width 91 height 14
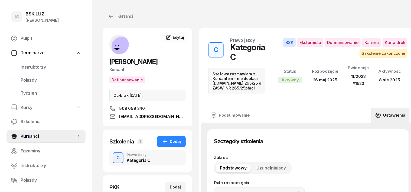
type input "Szefowa rozmawiała z Kursantem - nie do płaci [DOMAIN_NAME] 265/25 o ZASW. NR 2…"
